Goal: Check status: Check status

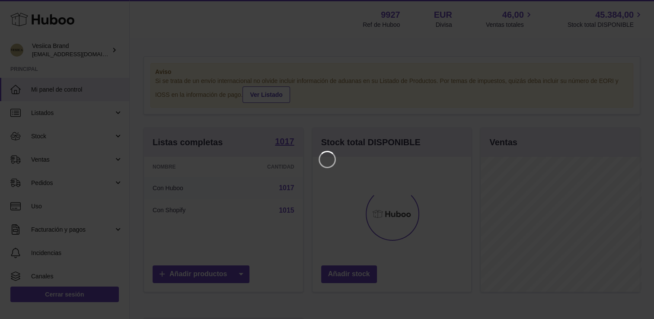
scroll to position [135, 161]
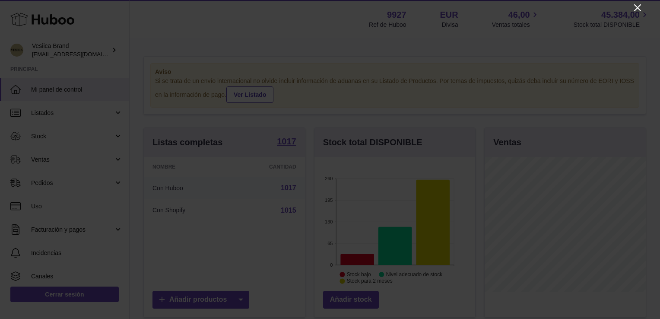
click at [637, 8] on icon "Close" at bounding box center [637, 8] width 10 height 10
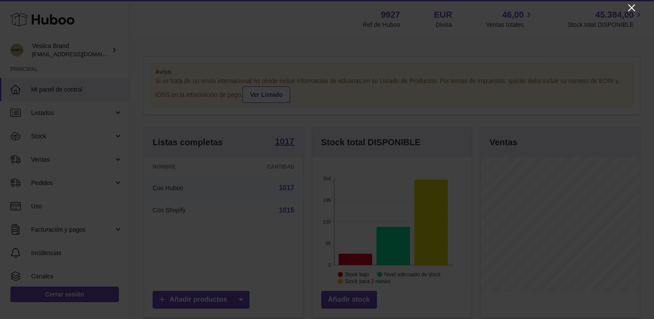
scroll to position [431807, 431783]
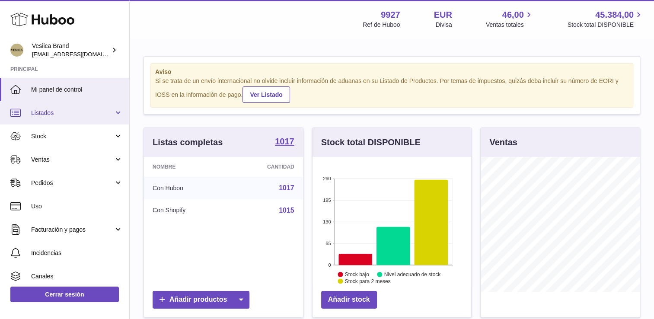
click at [51, 121] on link "Listados" at bounding box center [64, 112] width 129 height 23
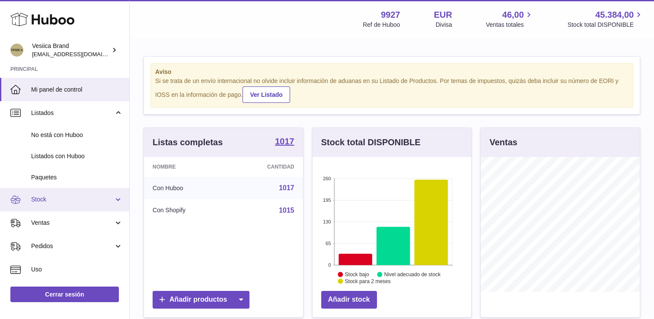
click at [38, 197] on span "Stock" at bounding box center [72, 199] width 83 height 8
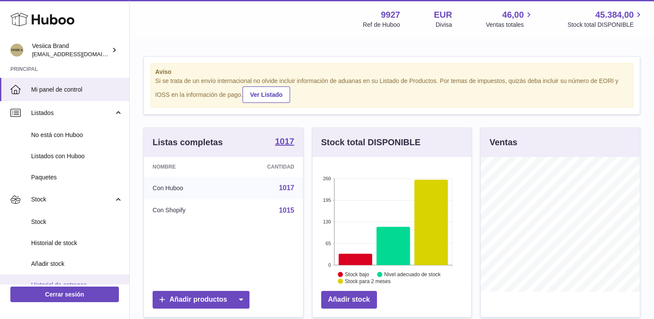
click at [66, 281] on span "Historial de entregas" at bounding box center [77, 285] width 92 height 8
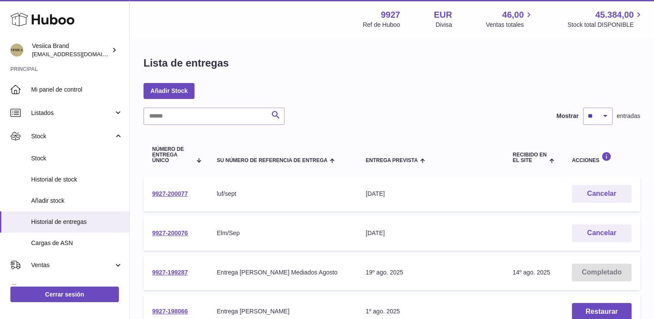
drag, startPoint x: 189, startPoint y: 230, endPoint x: 147, endPoint y: 194, distance: 55.2
drag, startPoint x: 147, startPoint y: 194, endPoint x: 199, endPoint y: 235, distance: 65.6
click at [199, 235] on td "9927-200076" at bounding box center [175, 233] width 64 height 35
click at [195, 231] on td "9927-200076" at bounding box center [175, 233] width 64 height 35
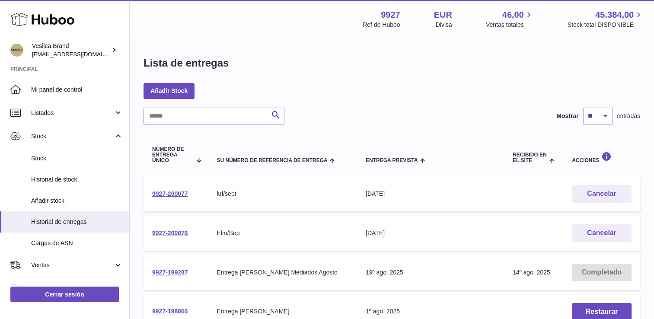
drag, startPoint x: 196, startPoint y: 232, endPoint x: 143, endPoint y: 233, distance: 53.1
drag, startPoint x: 143, startPoint y: 233, endPoint x: 205, endPoint y: 231, distance: 62.7
click at [205, 231] on td "9927-200076" at bounding box center [175, 233] width 64 height 35
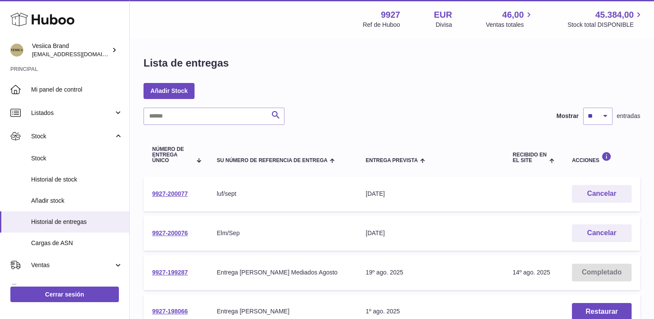
drag, startPoint x: 205, startPoint y: 231, endPoint x: 200, endPoint y: 227, distance: 5.9
click at [200, 227] on td "9927-200076" at bounding box center [175, 233] width 64 height 35
click at [199, 227] on td "9927-200076" at bounding box center [175, 233] width 64 height 35
drag, startPoint x: 195, startPoint y: 230, endPoint x: 152, endPoint y: 235, distance: 43.0
click at [152, 235] on td "9927-200076" at bounding box center [175, 233] width 64 height 35
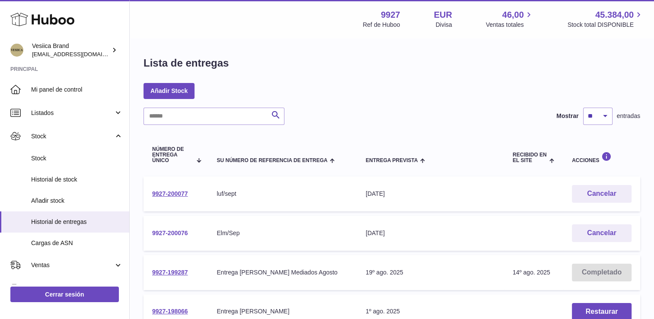
drag, startPoint x: 152, startPoint y: 235, endPoint x: 161, endPoint y: 234, distance: 8.6
copy link "9927-200076"
drag, startPoint x: 195, startPoint y: 194, endPoint x: 152, endPoint y: 189, distance: 43.5
click at [152, 189] on td "9927-200077" at bounding box center [175, 193] width 64 height 35
drag, startPoint x: 152, startPoint y: 189, endPoint x: 162, endPoint y: 193, distance: 11.5
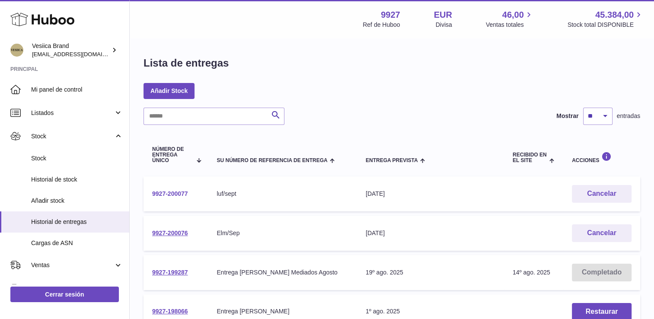
copy link "9927-200077"
